Goal: Information Seeking & Learning: Understand process/instructions

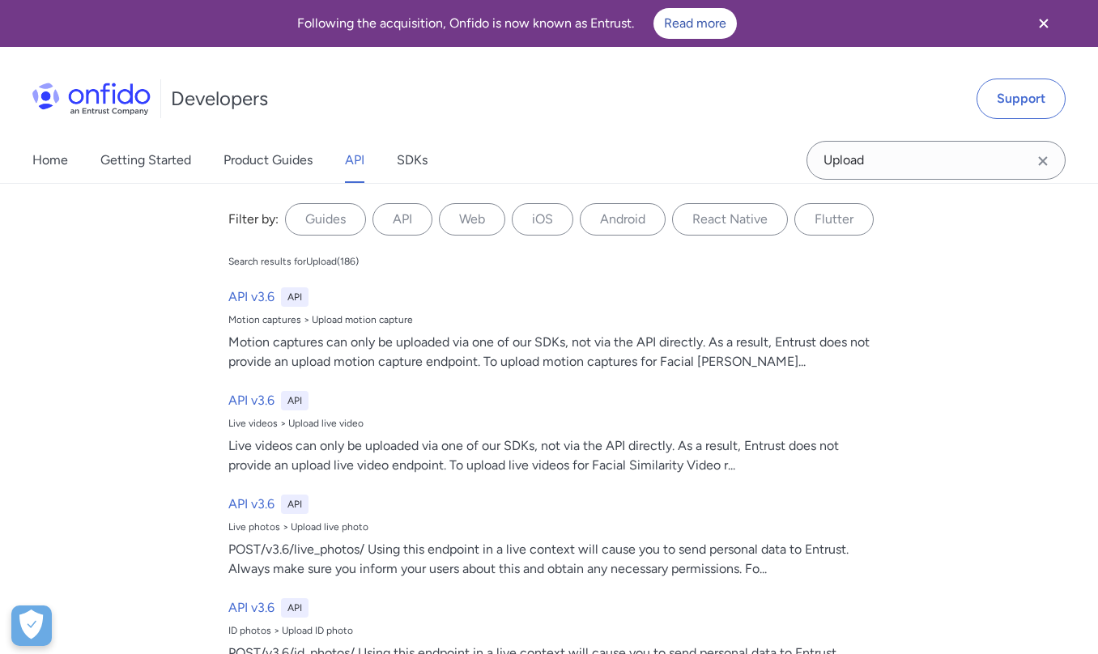
select select "http"
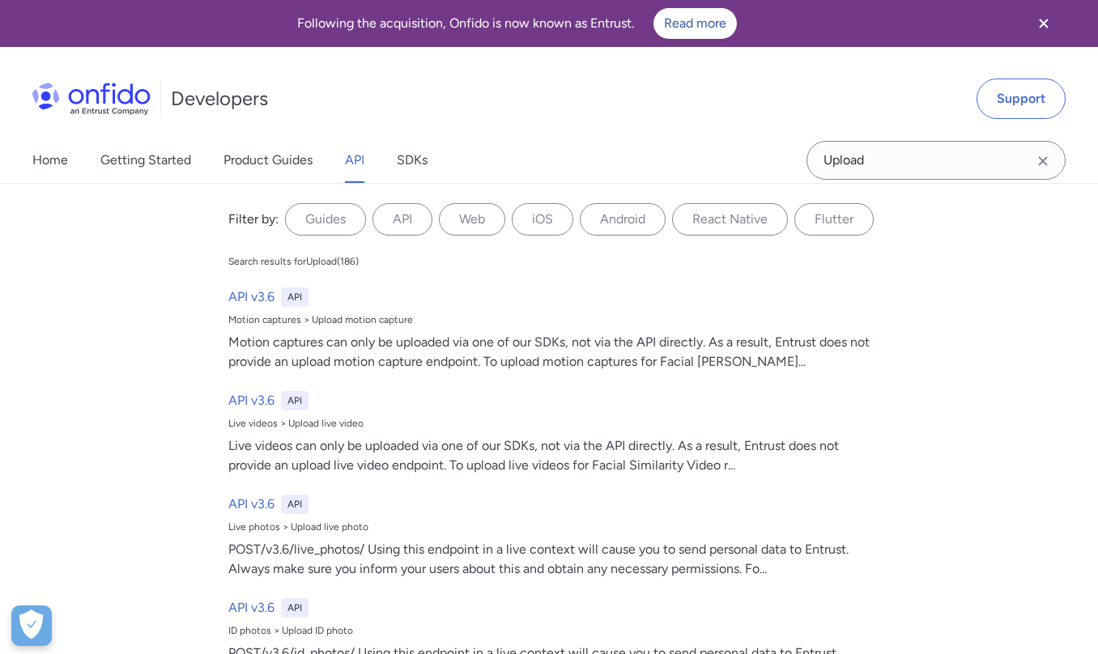
select select "http"
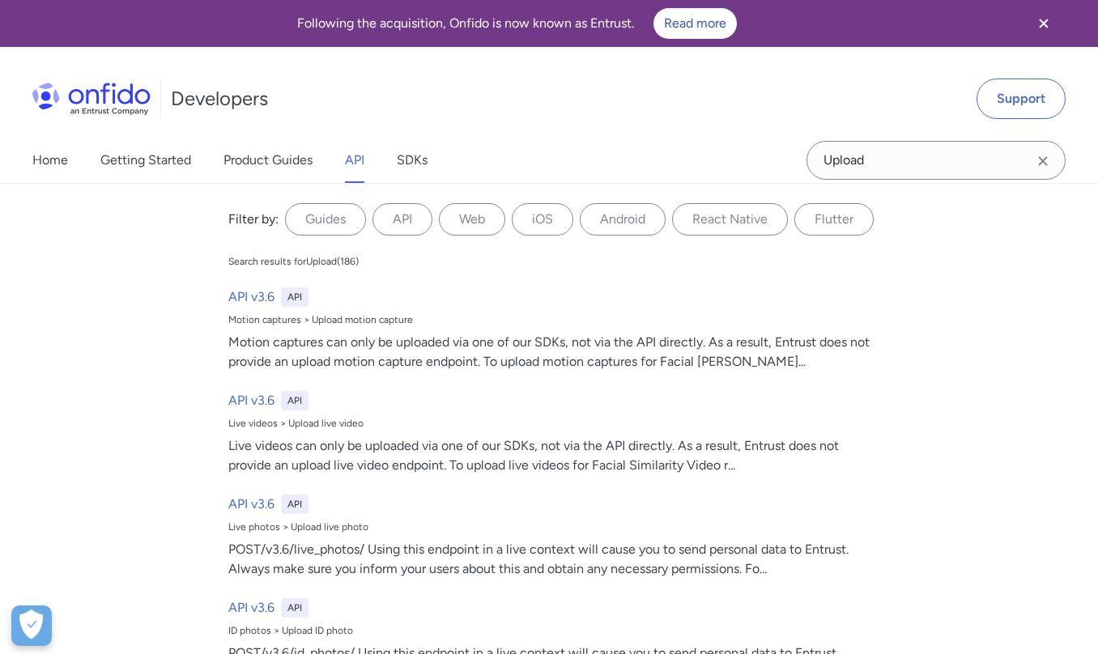
select select "http"
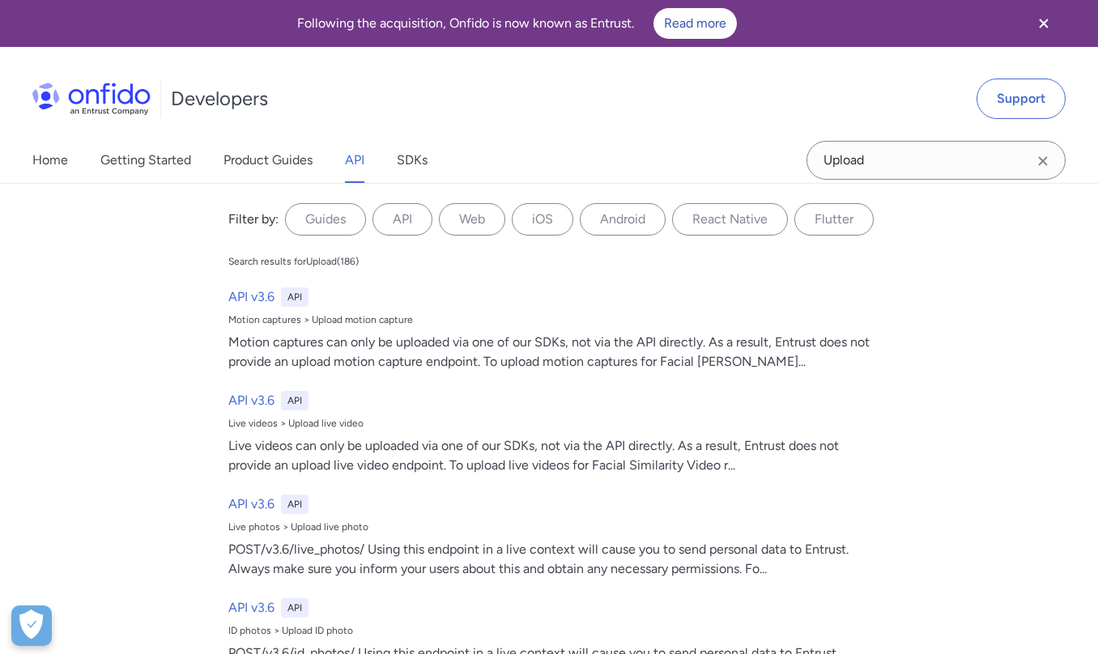
select select "http"
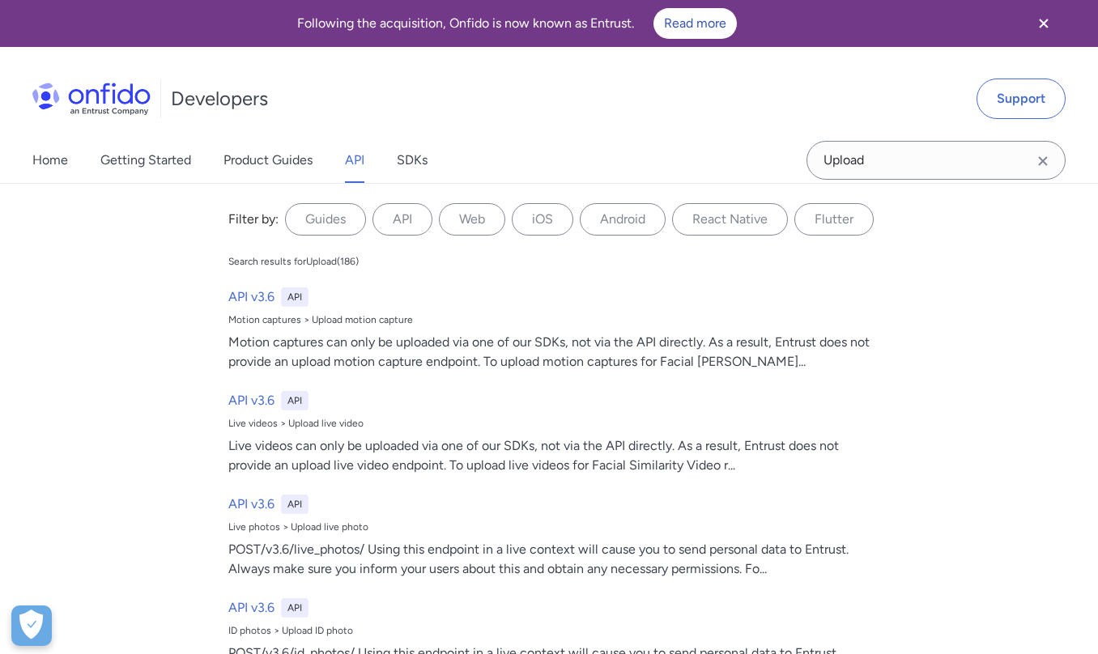
select select "http"
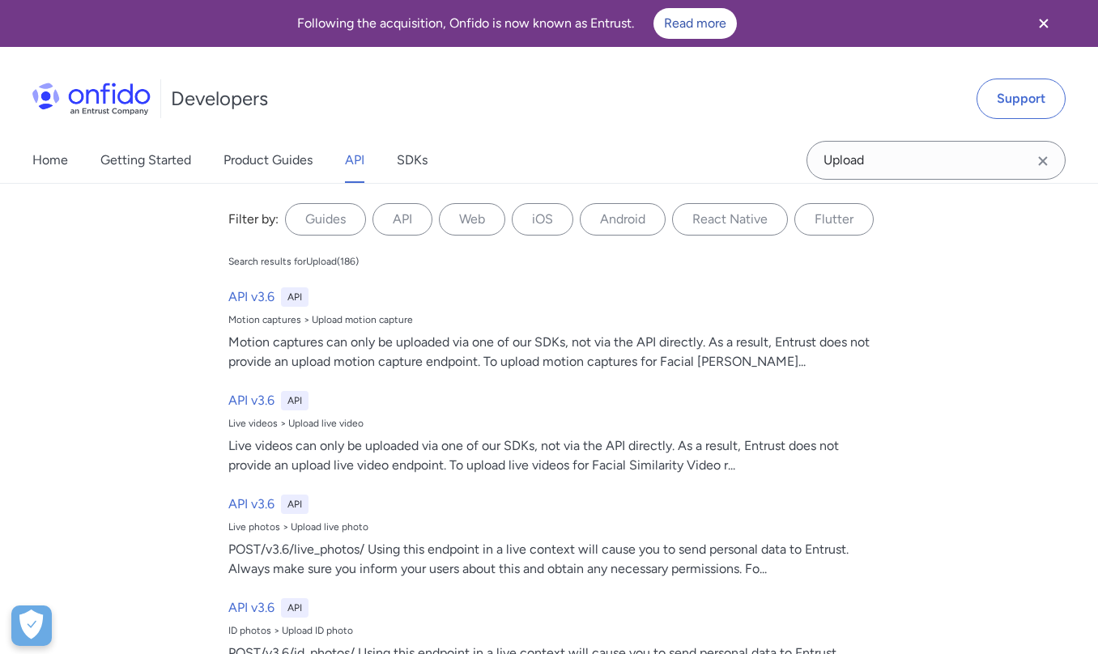
select select "http"
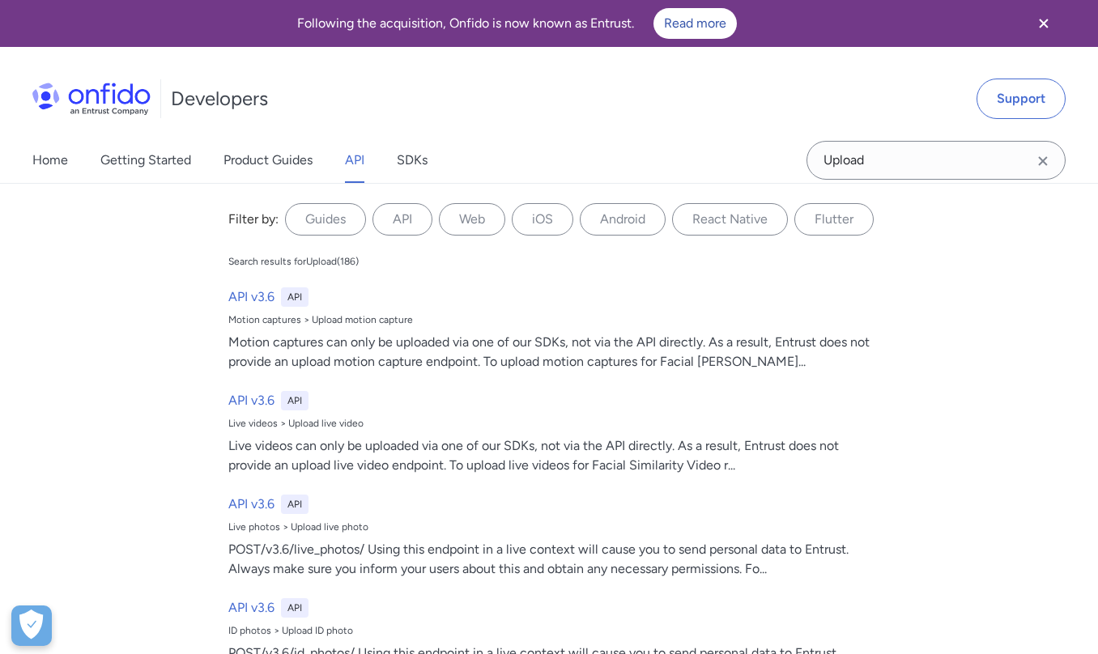
select select "http"
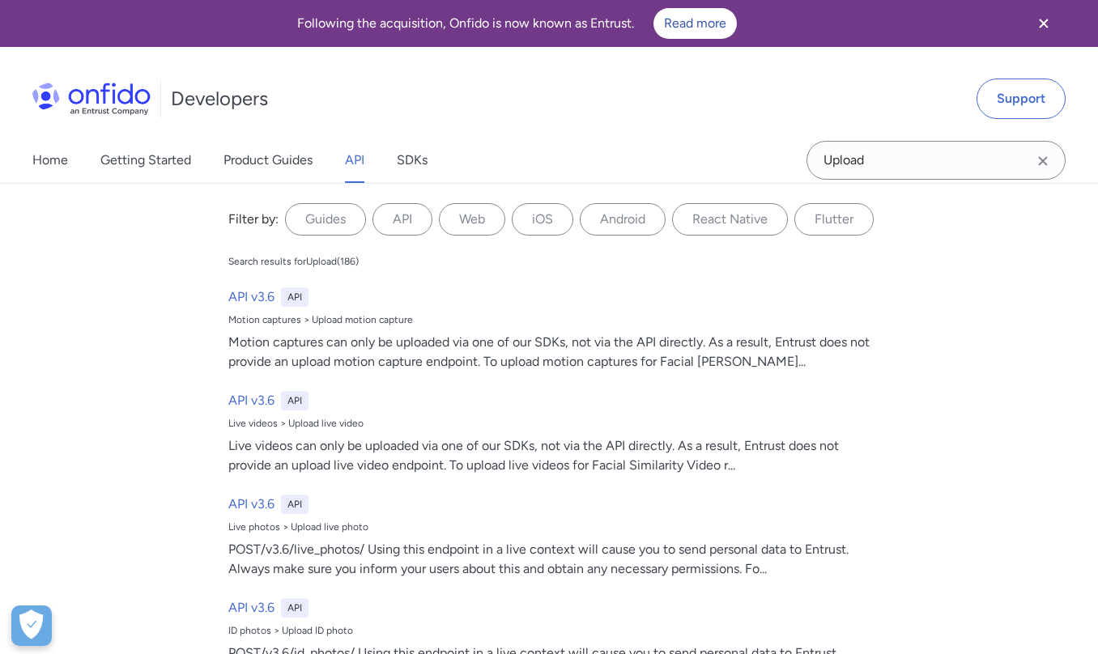
select select "http"
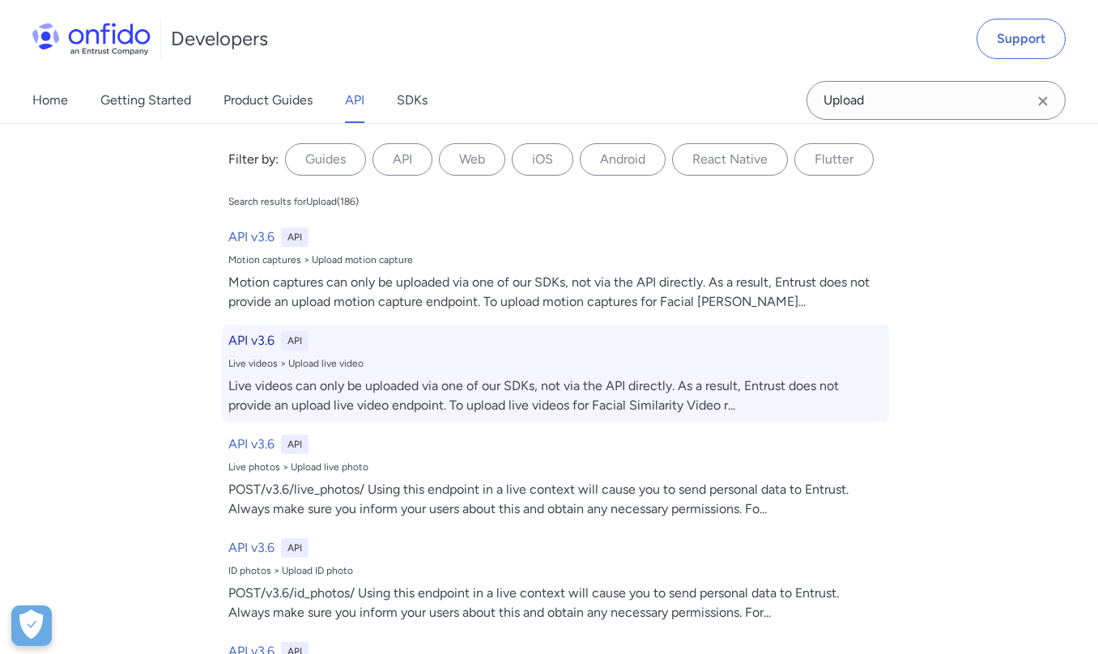
scroll to position [166, 0]
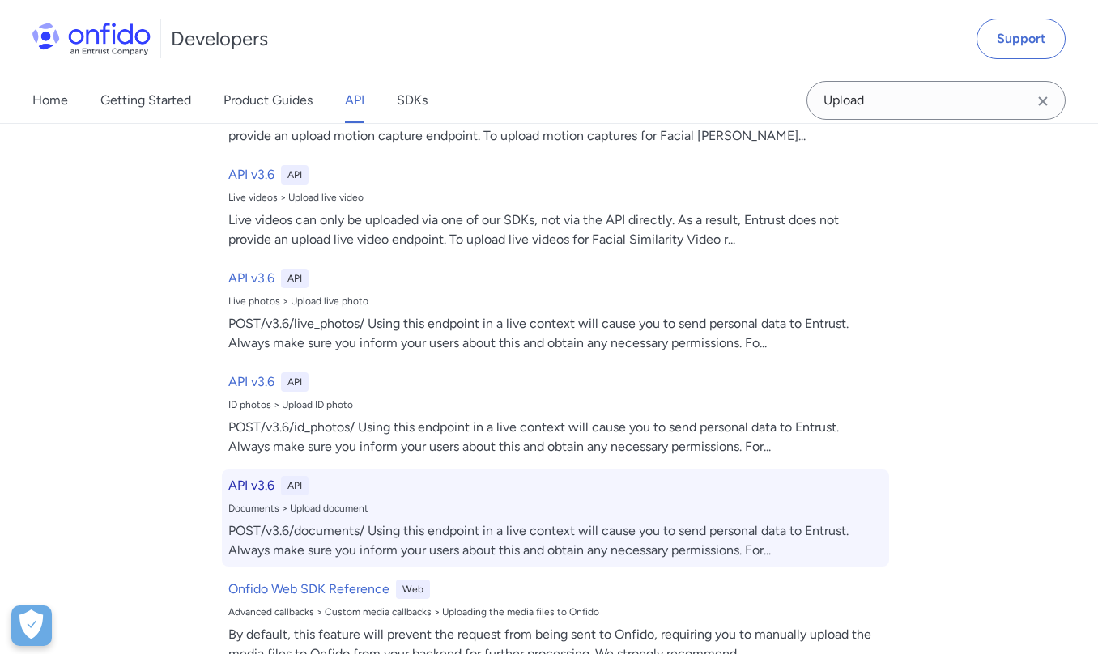
click at [248, 485] on h6 "API v3.6" at bounding box center [251, 485] width 46 height 19
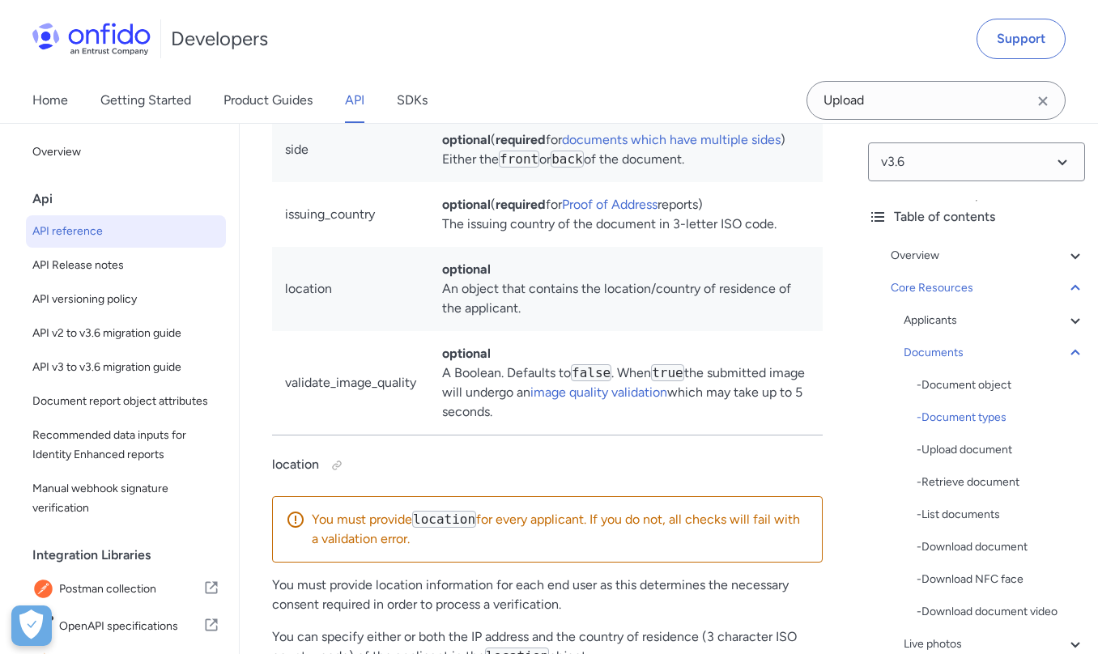
scroll to position [33738, 0]
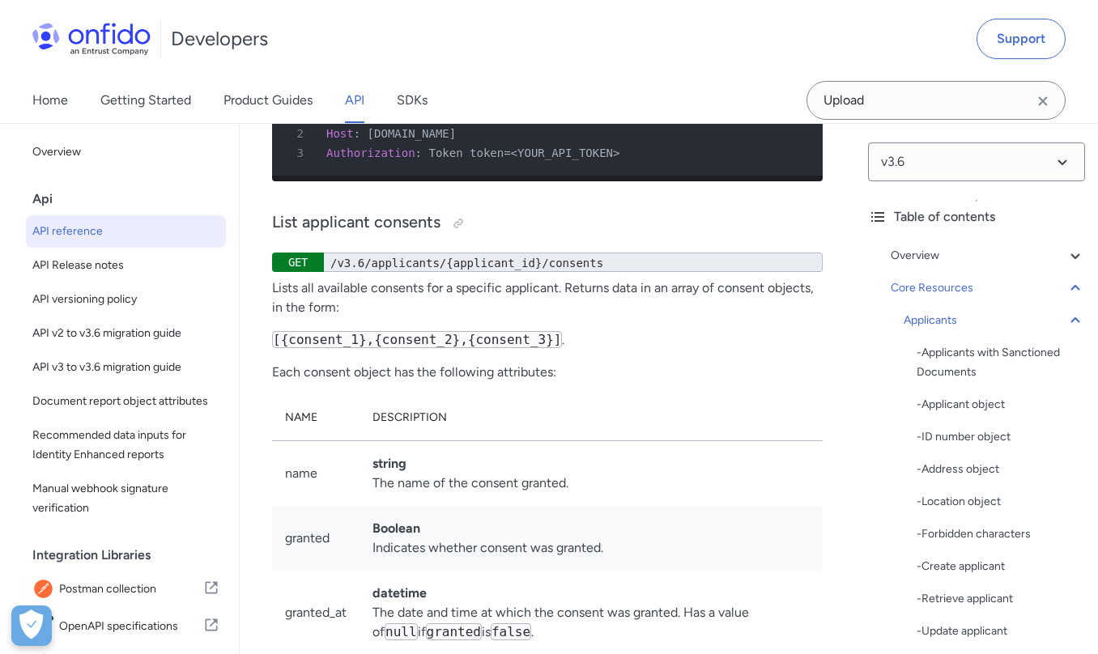
scroll to position [30100, 0]
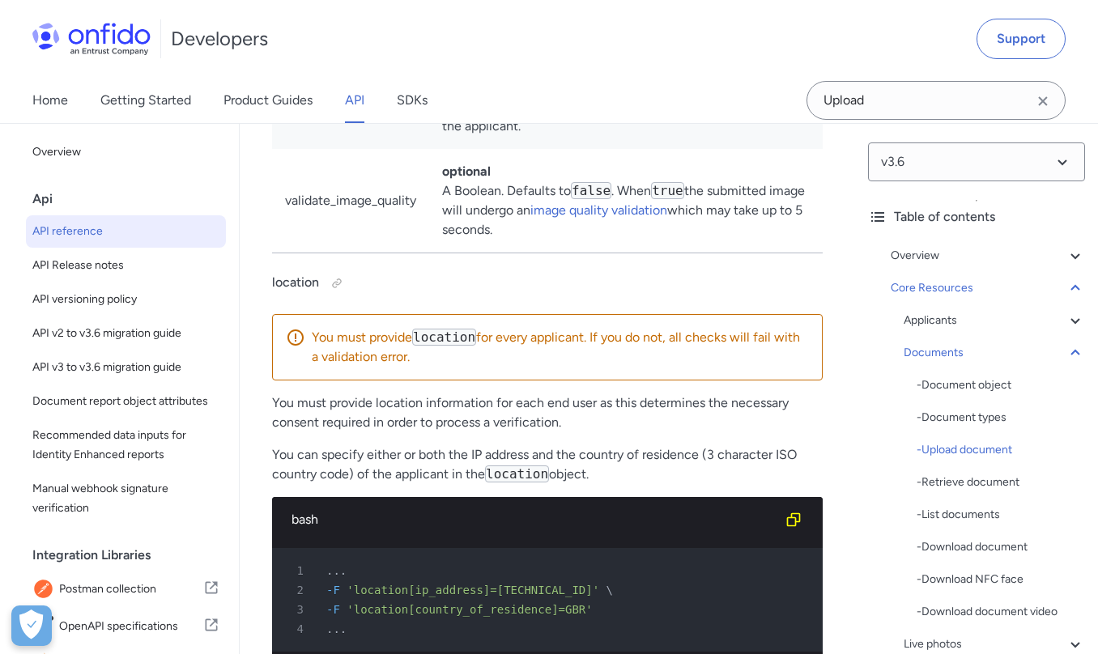
scroll to position [33896, 0]
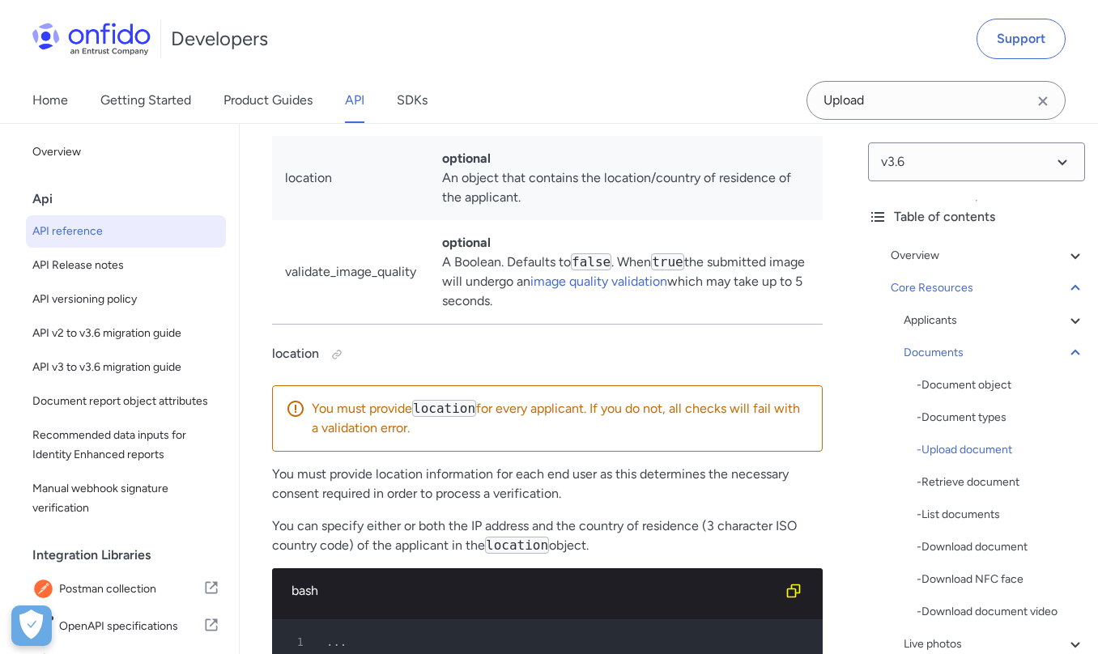
scroll to position [33810, 0]
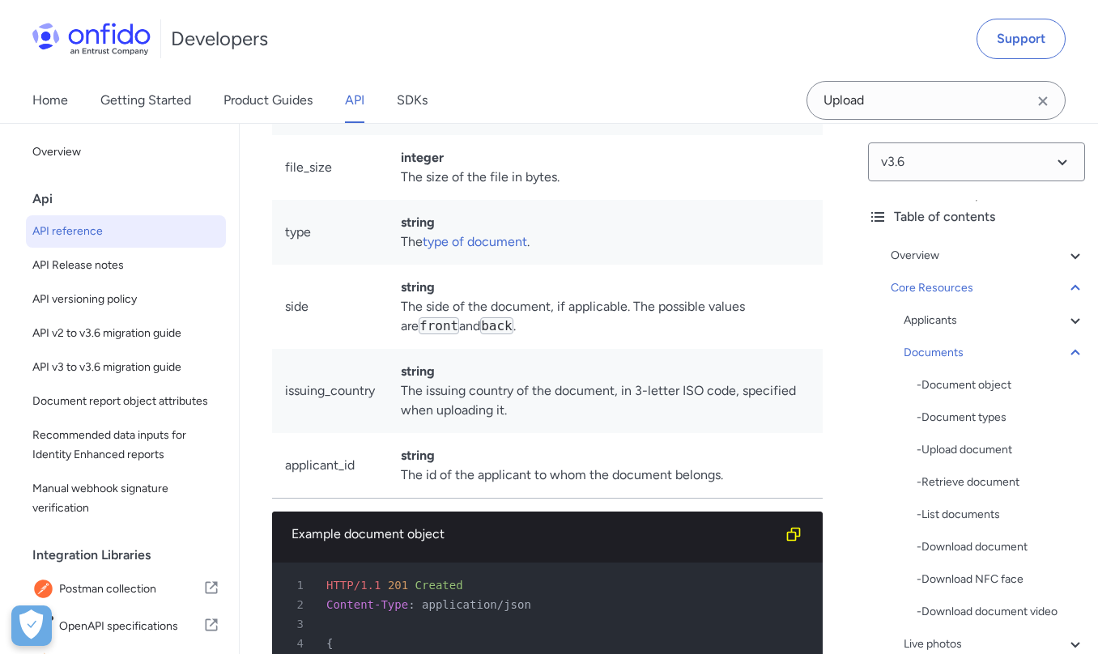
copy code "driving_licence"
